Goal: Information Seeking & Learning: Learn about a topic

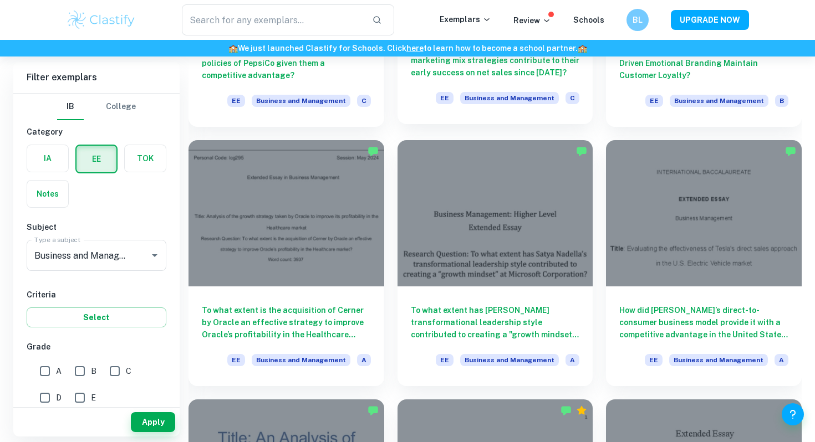
scroll to position [1037, 0]
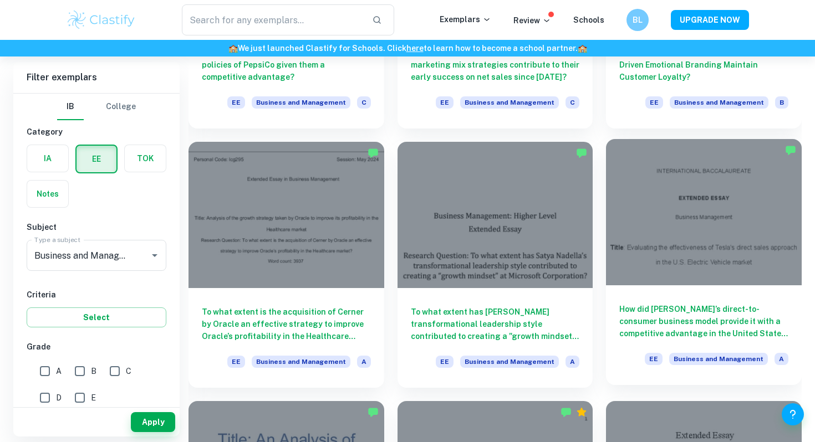
click at [653, 325] on h6 "How did [PERSON_NAME]’s direct-to-consumer business model provide it with a com…" at bounding box center [703, 321] width 169 height 37
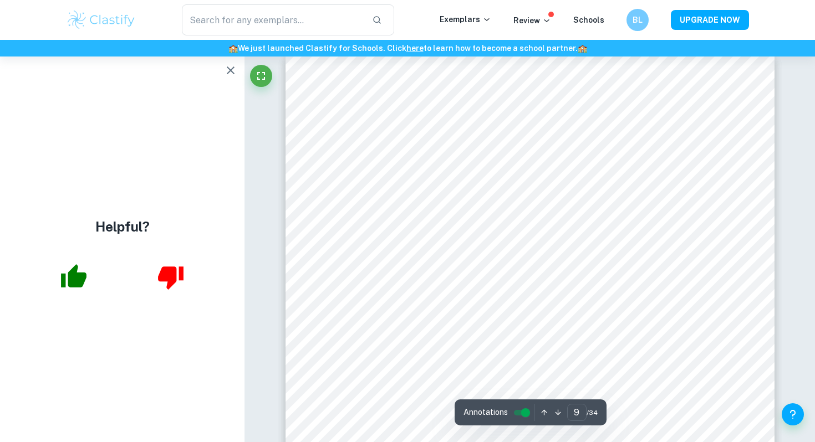
scroll to position [5347, 0]
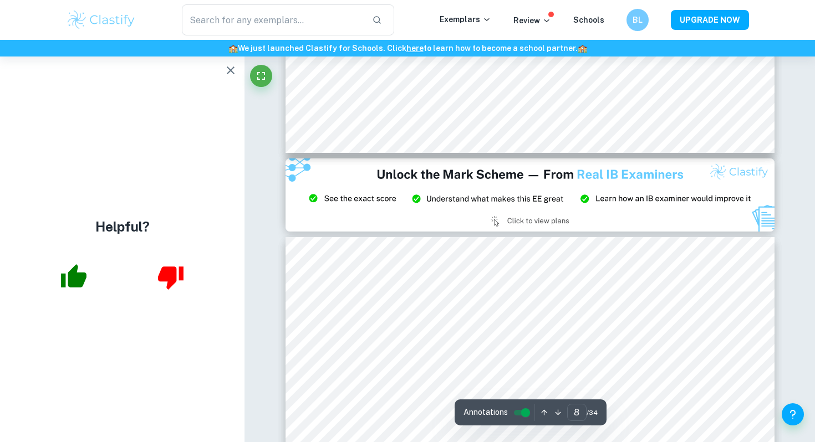
type input "9"
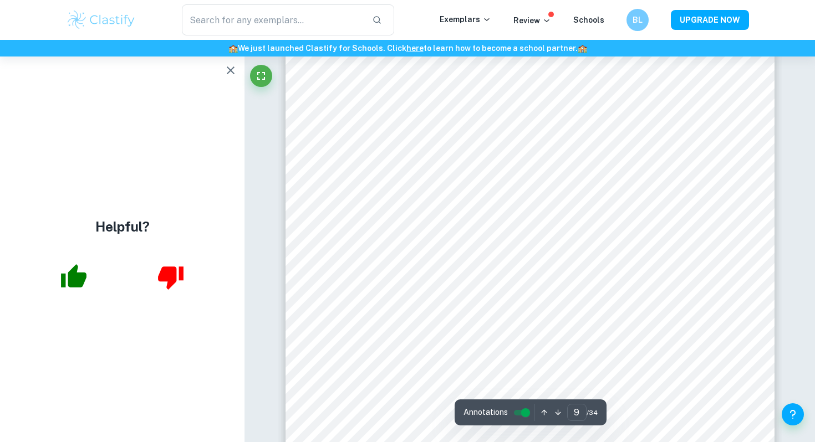
scroll to position [5359, 0]
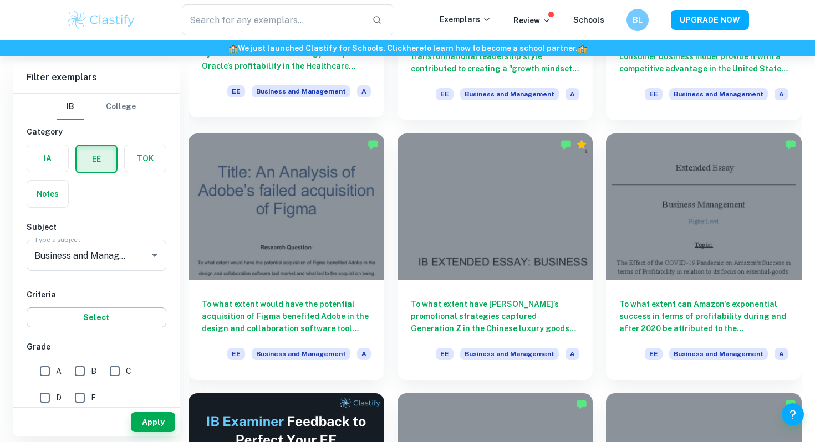
scroll to position [1329, 0]
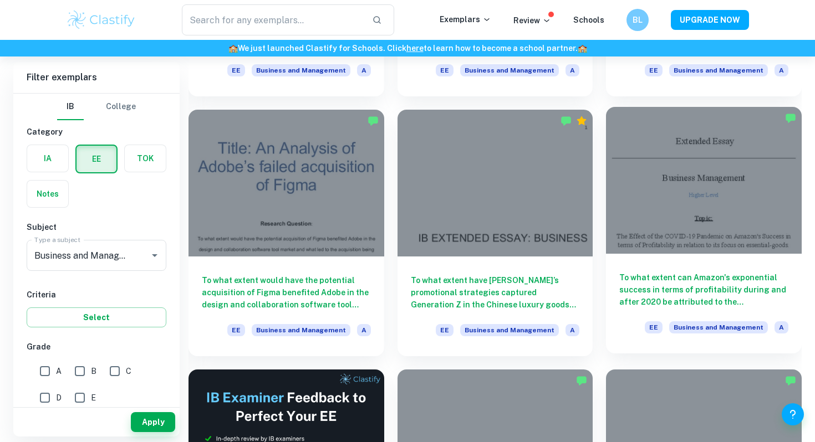
click at [713, 281] on h6 "To what extent can Amazon's exponential success in terms of profitability durin…" at bounding box center [703, 290] width 169 height 37
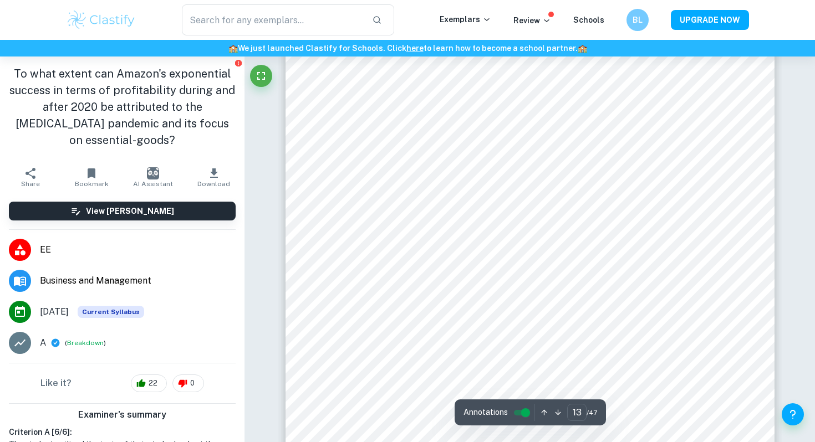
scroll to position [8113, 0]
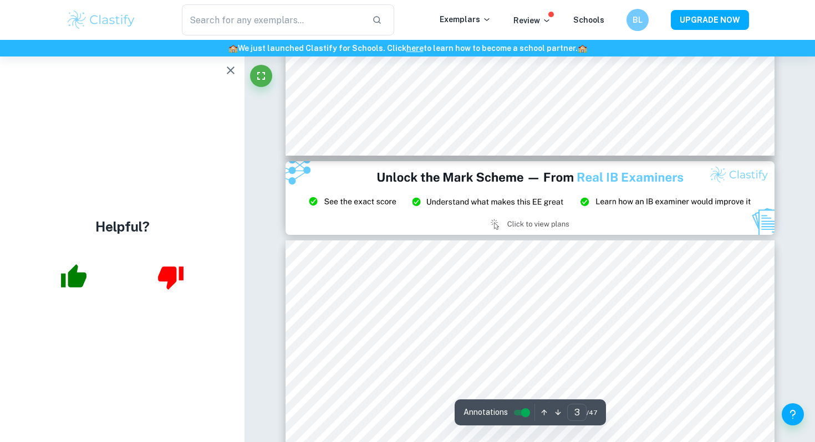
type input "2"
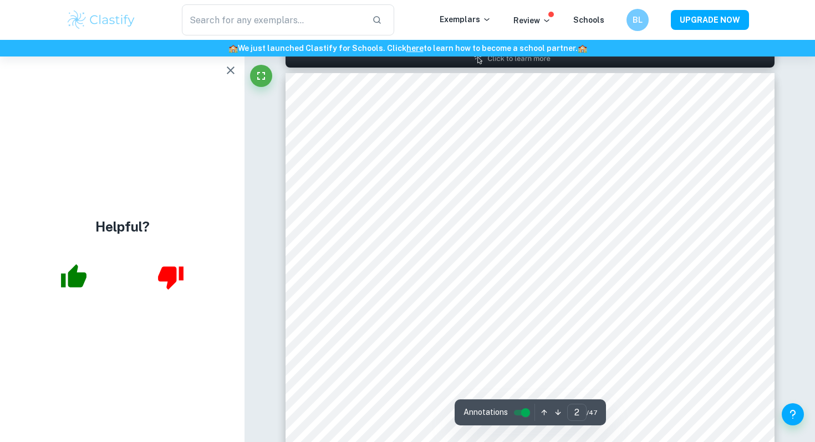
scroll to position [839, 0]
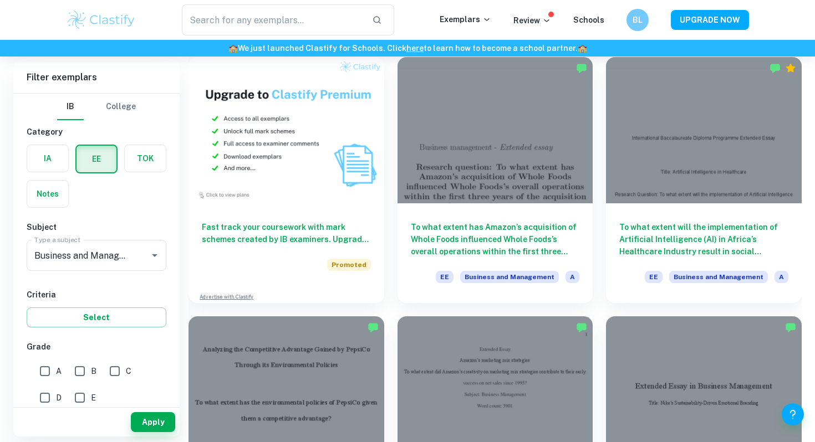
scroll to position [603, 0]
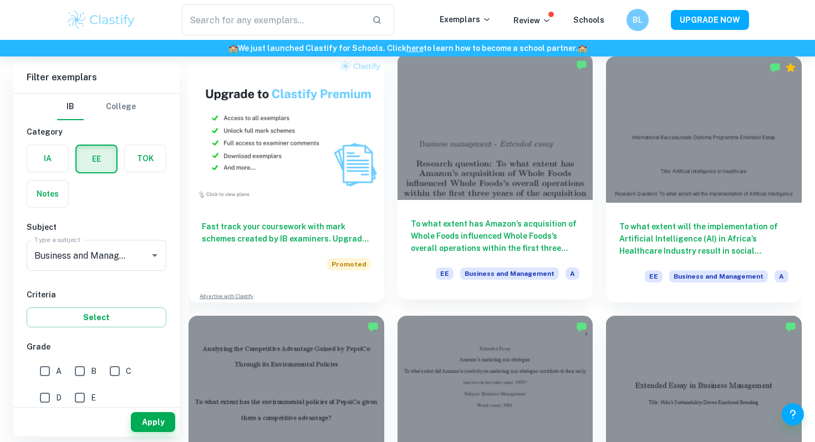
click at [554, 239] on h6 "To what extent has Amazon’s acquisition of Whole Foods influenced Whole Foods’s…" at bounding box center [495, 236] width 169 height 37
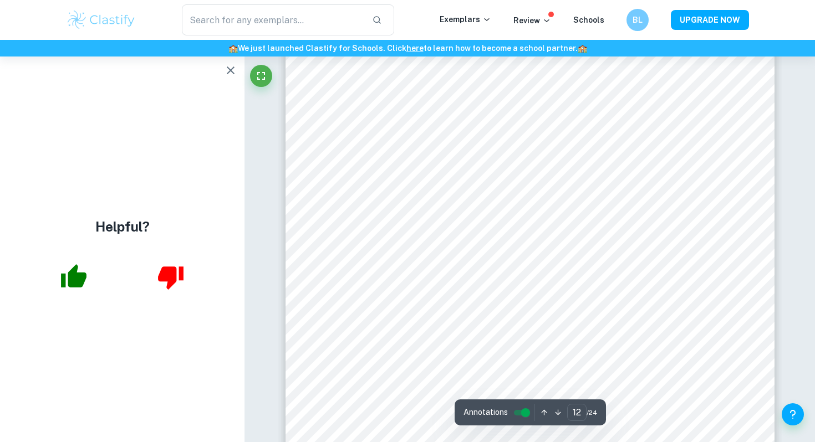
scroll to position [7401, 0]
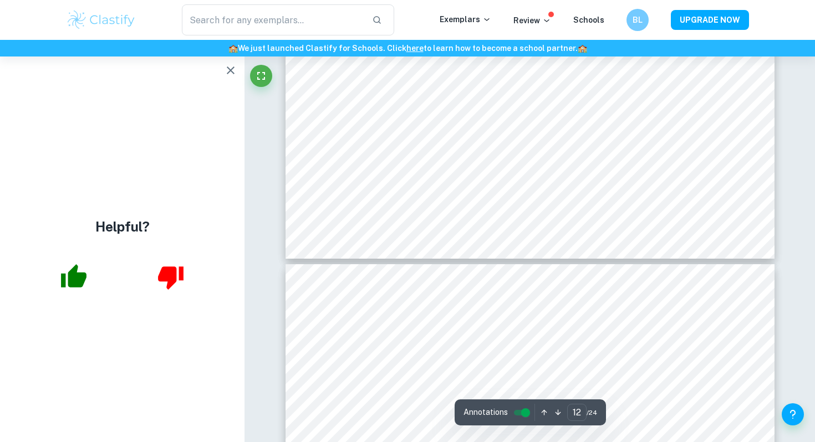
type input "11"
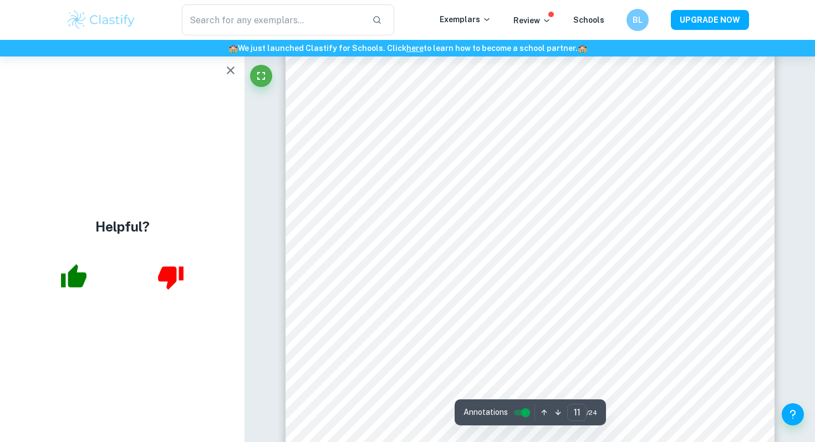
scroll to position [6780, 0]
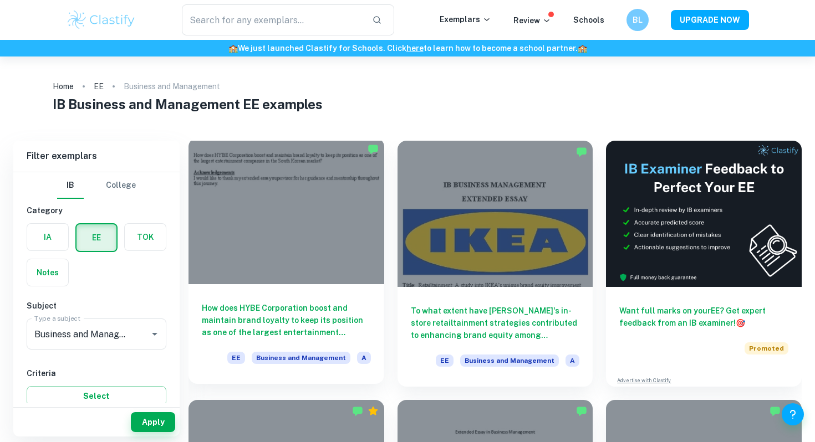
click at [321, 310] on h6 "How does HYBE Corporation boost and maintain brand loyalty to keep its position…" at bounding box center [286, 320] width 169 height 37
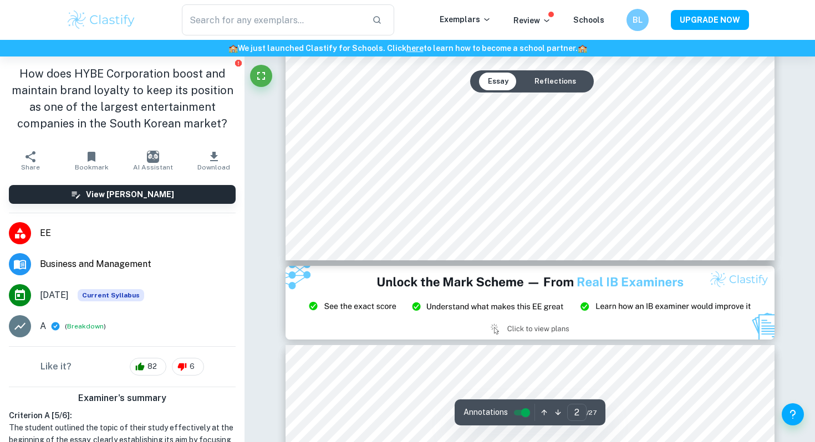
scroll to position [278, 0]
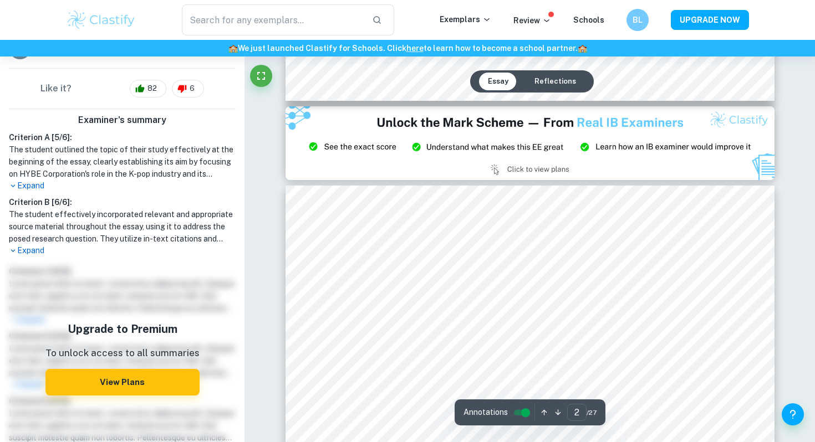
type input "3"
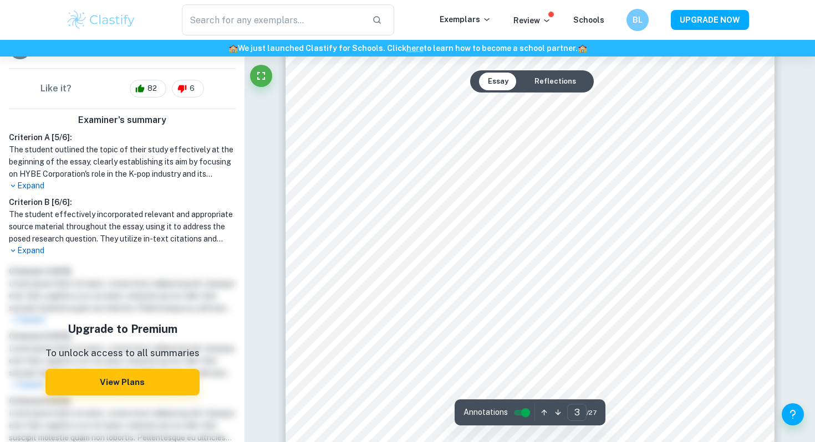
scroll to position [1615, 0]
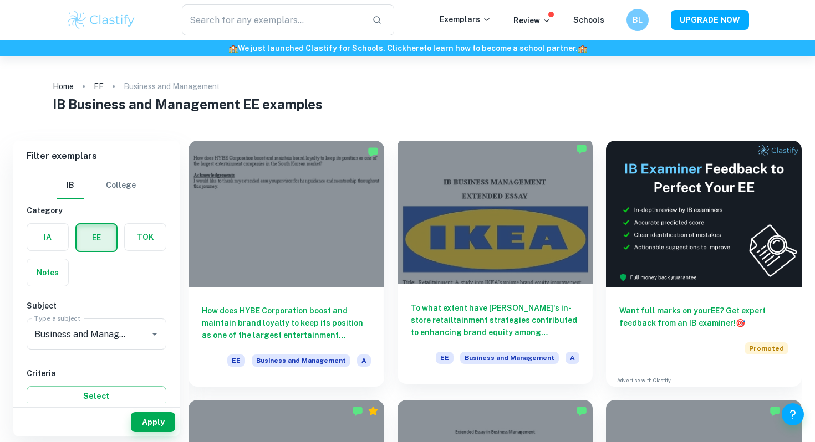
click at [518, 313] on h6 "To what extent have [PERSON_NAME]'s in-store retailtainment strategies contribu…" at bounding box center [495, 320] width 169 height 37
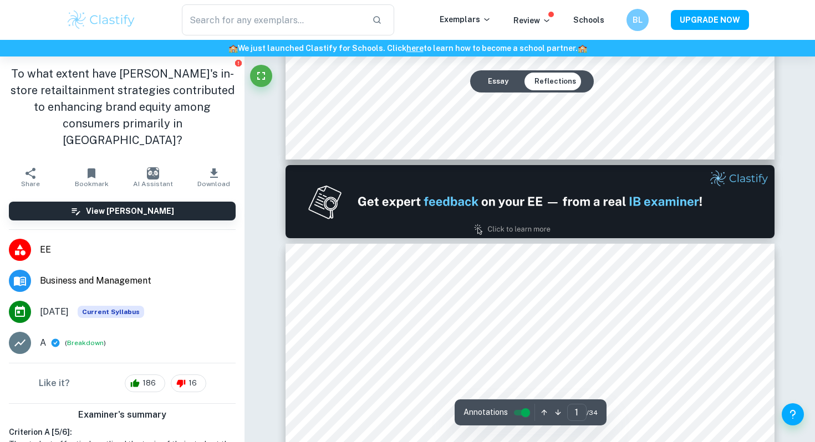
scroll to position [606, 0]
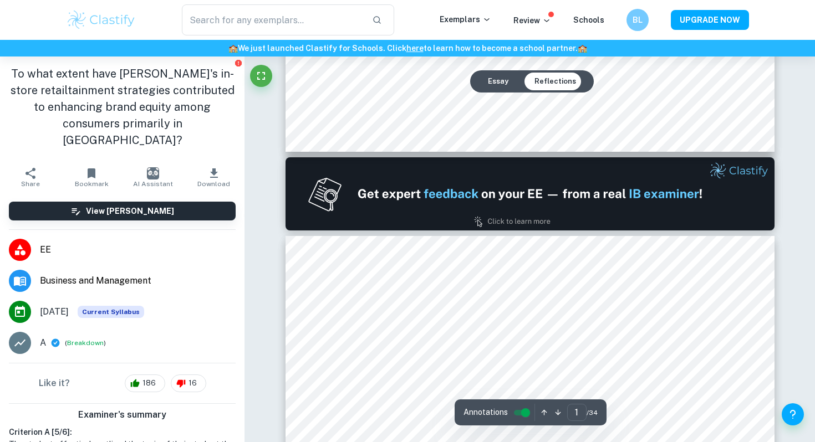
type input "2"
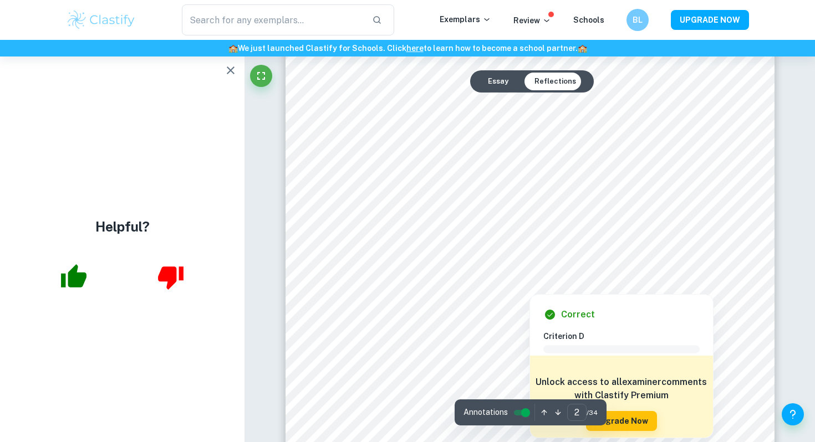
scroll to position [856, 0]
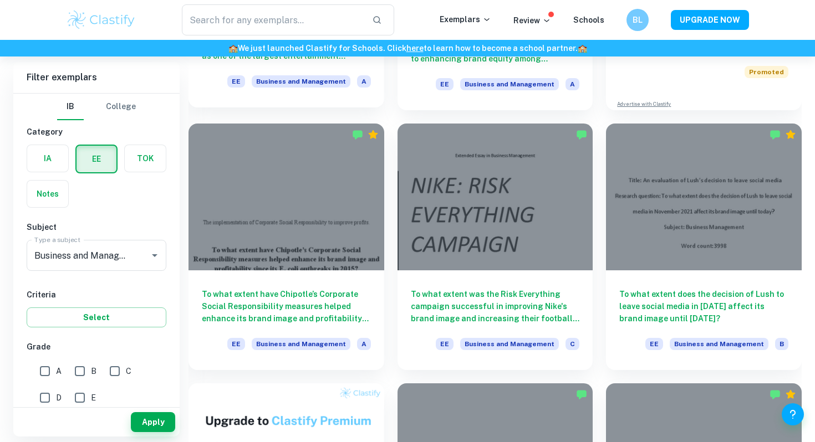
scroll to position [285, 0]
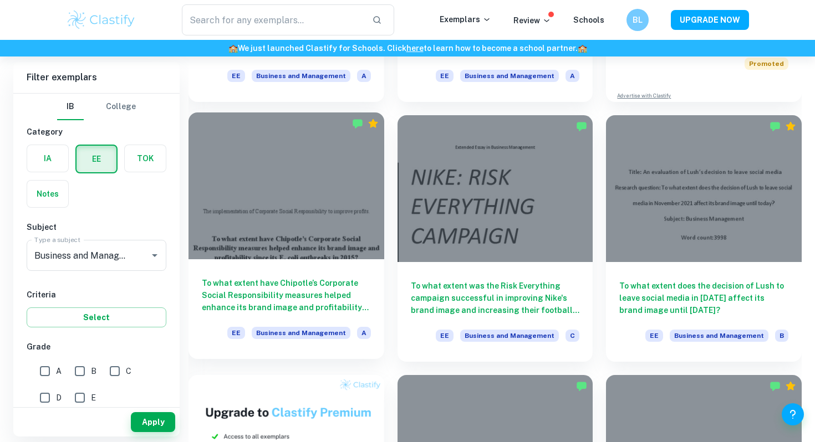
click at [313, 294] on h6 "To what extent have Chipotle’s Corporate Social Responsibility measures helped …" at bounding box center [286, 295] width 169 height 37
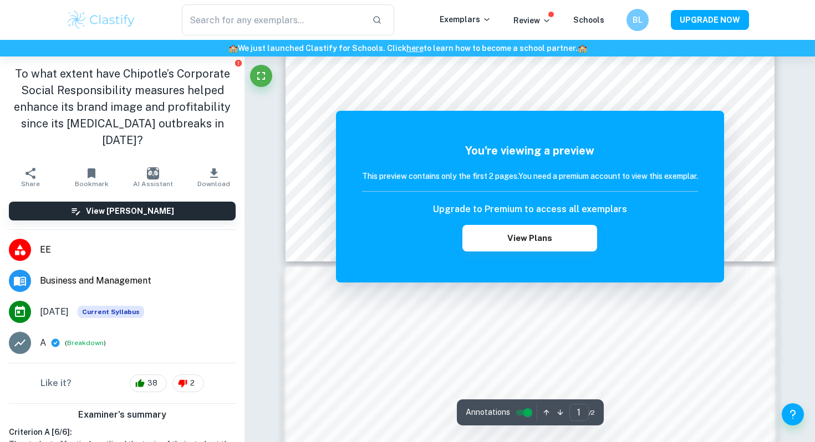
scroll to position [724, 0]
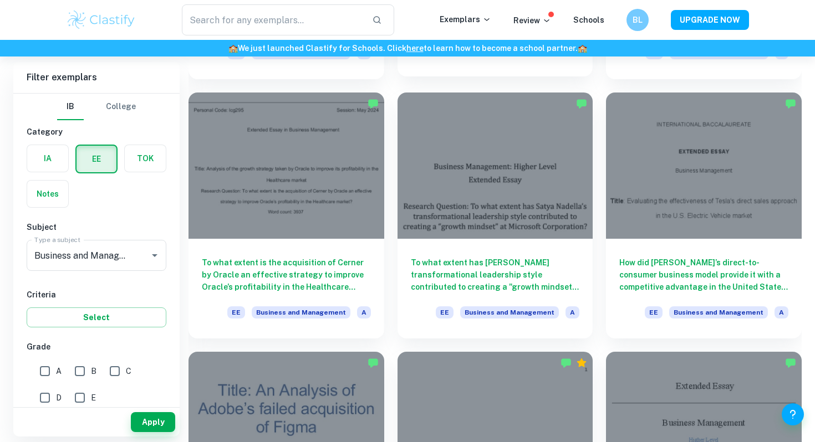
scroll to position [1086, 0]
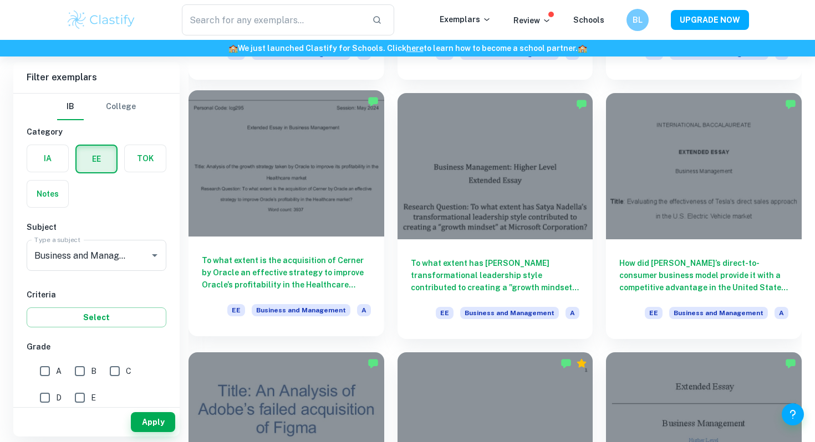
click at [314, 270] on h6 "To what extent is the acquisition of Cerner by Oracle an effective strategy to …" at bounding box center [286, 272] width 169 height 37
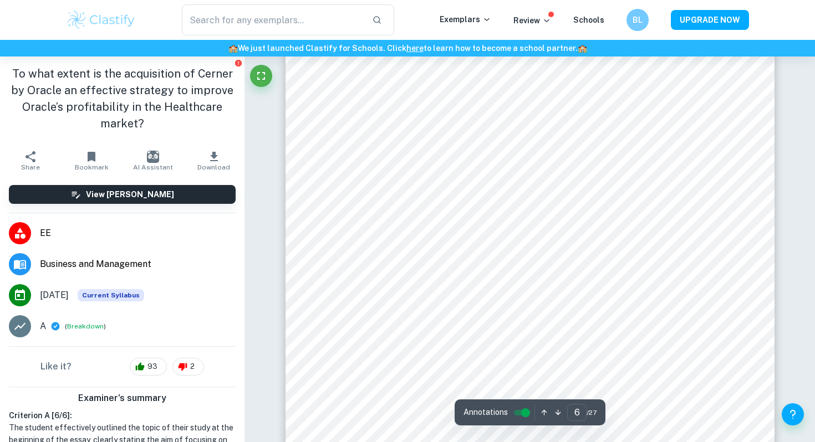
scroll to position [3927, 0]
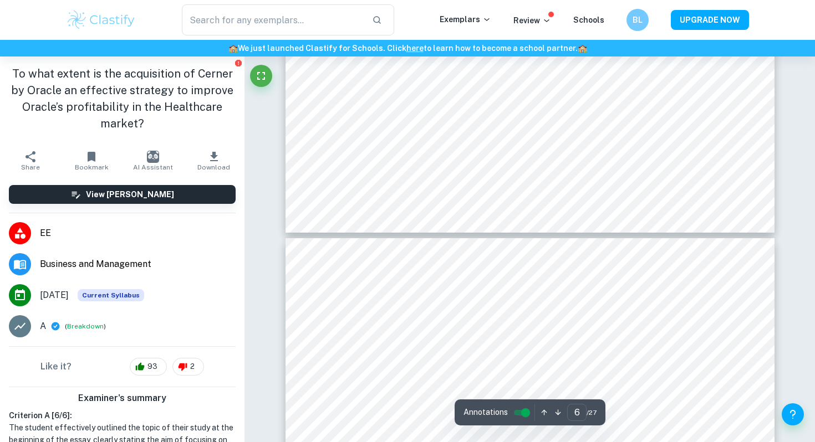
type input "7"
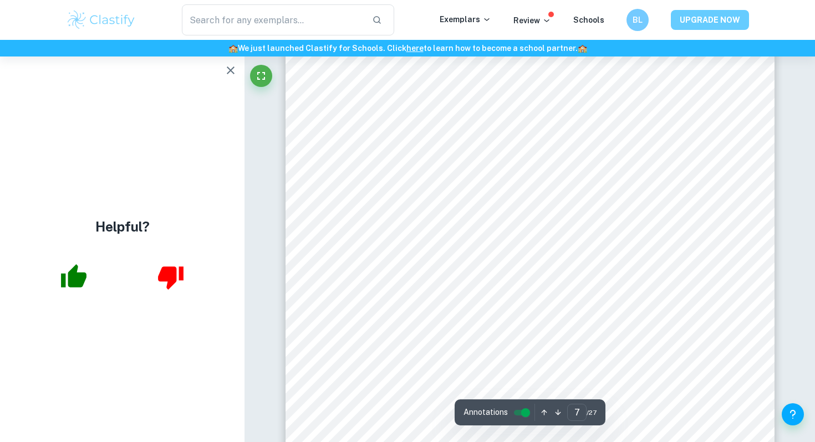
scroll to position [4399, 0]
